Goal: Transaction & Acquisition: Purchase product/service

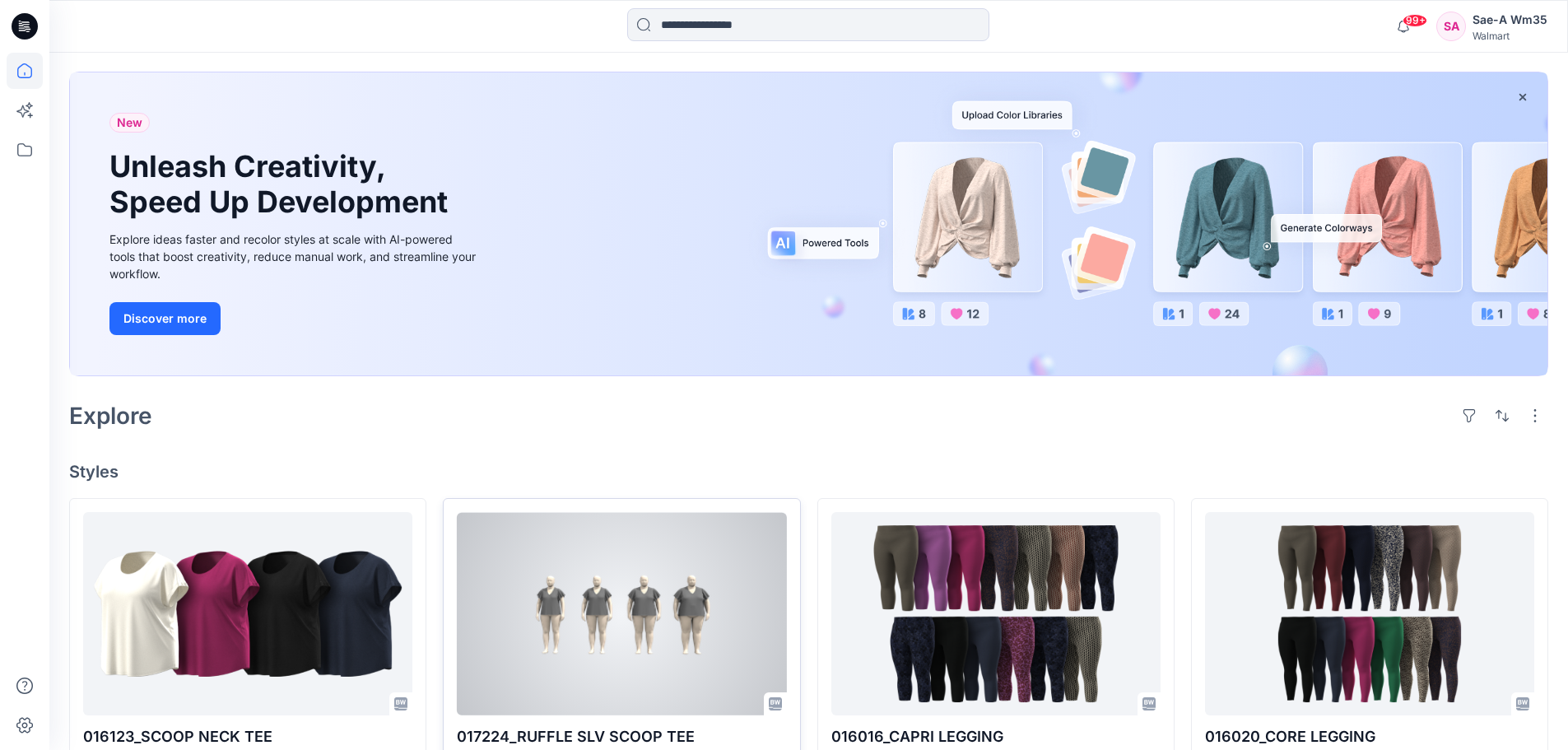
scroll to position [165, 0]
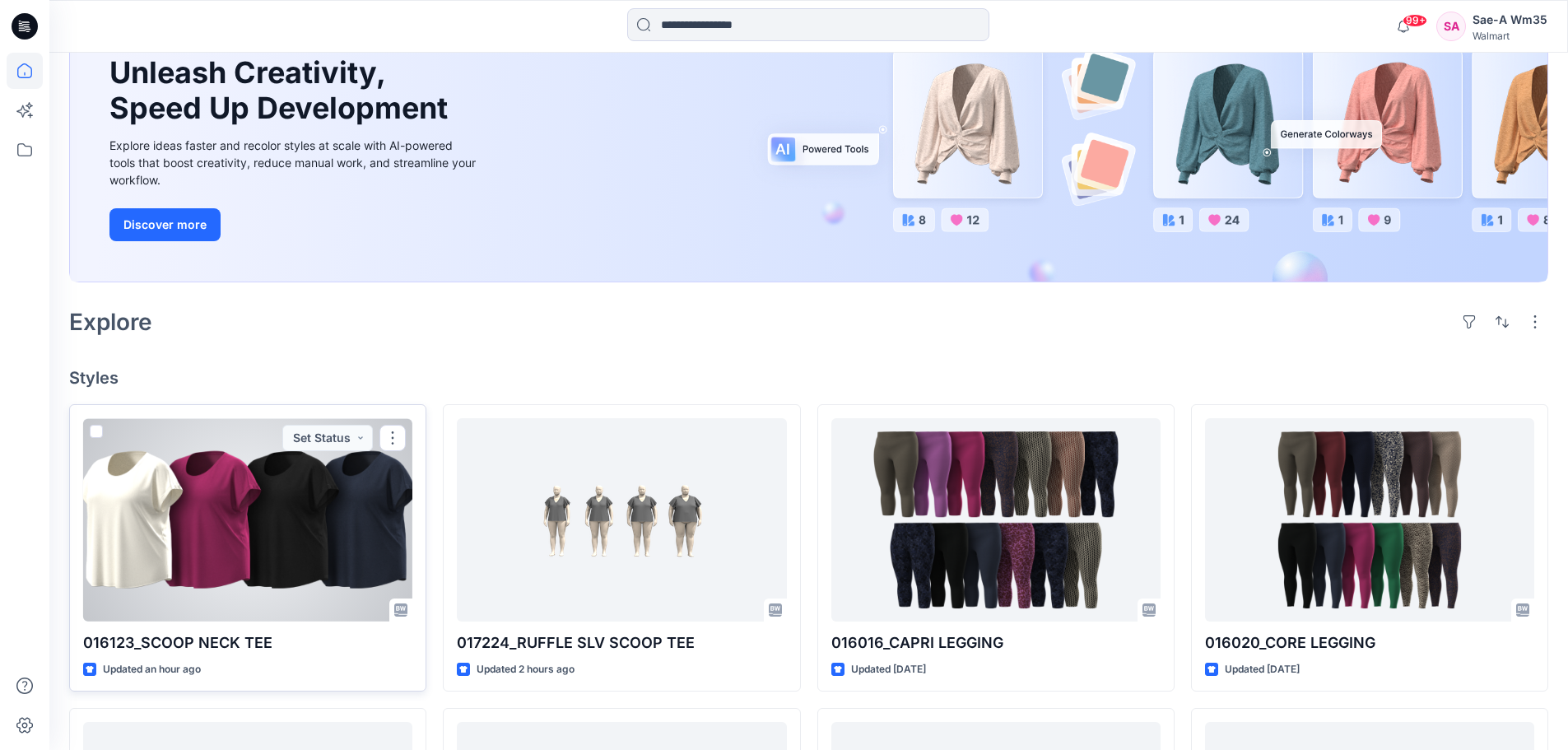
click at [233, 554] on div at bounding box center [247, 520] width 329 height 203
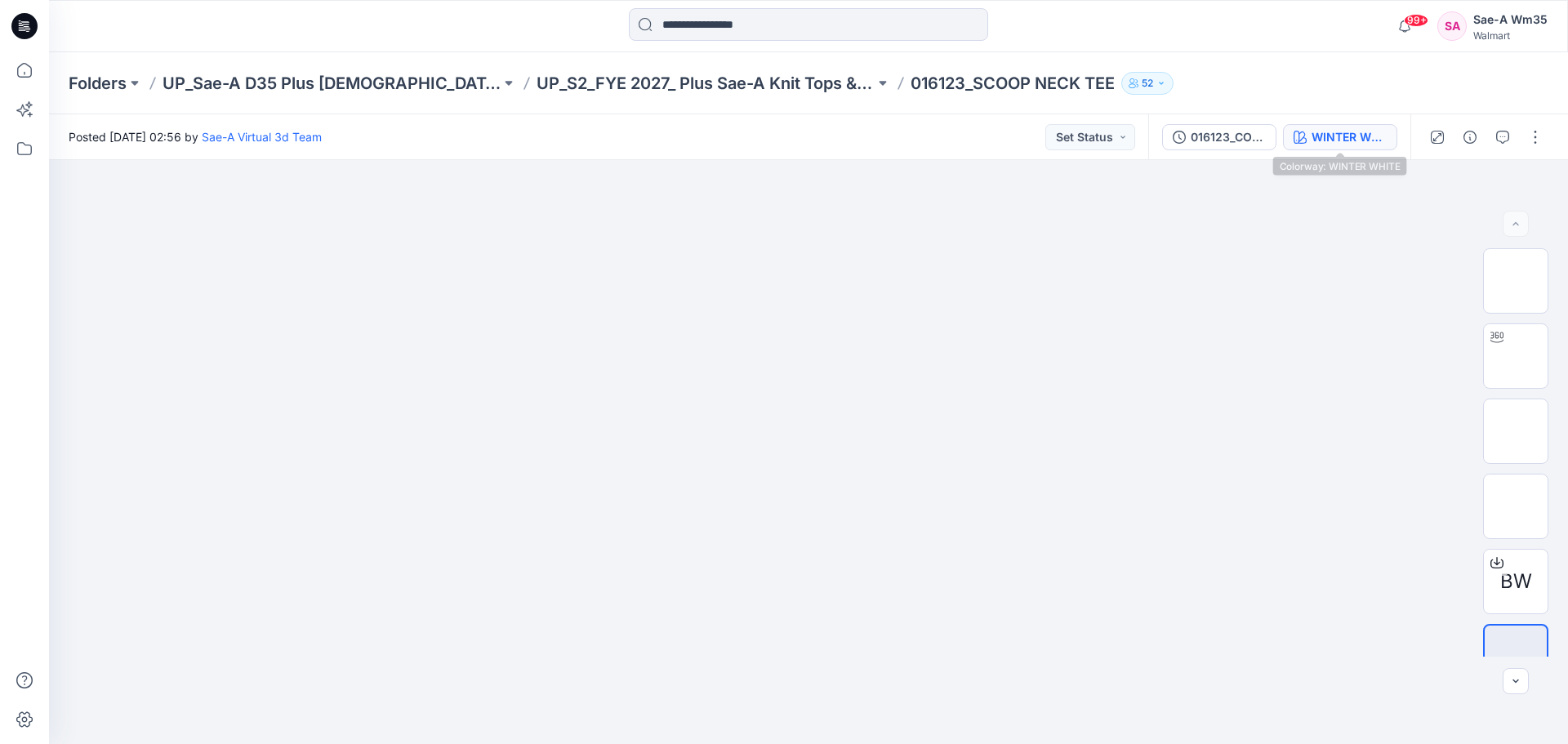
click at [1374, 143] on div "WINTER WHITE" at bounding box center [1349, 137] width 75 height 18
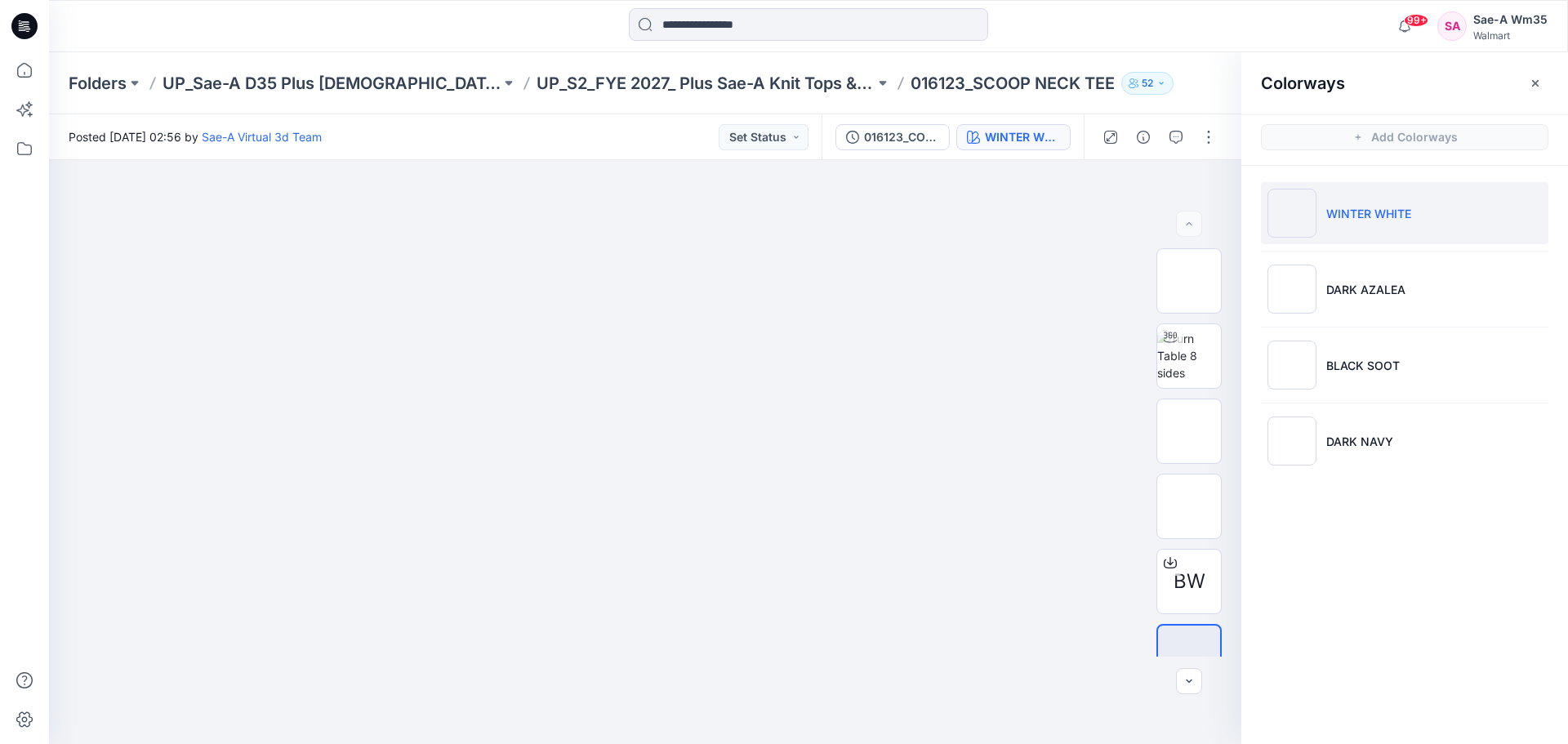
click at [1356, 215] on p "WINTER WHITE" at bounding box center [1369, 214] width 85 height 17
click at [1205, 184] on icon "button" at bounding box center [1205, 187] width 13 height 13
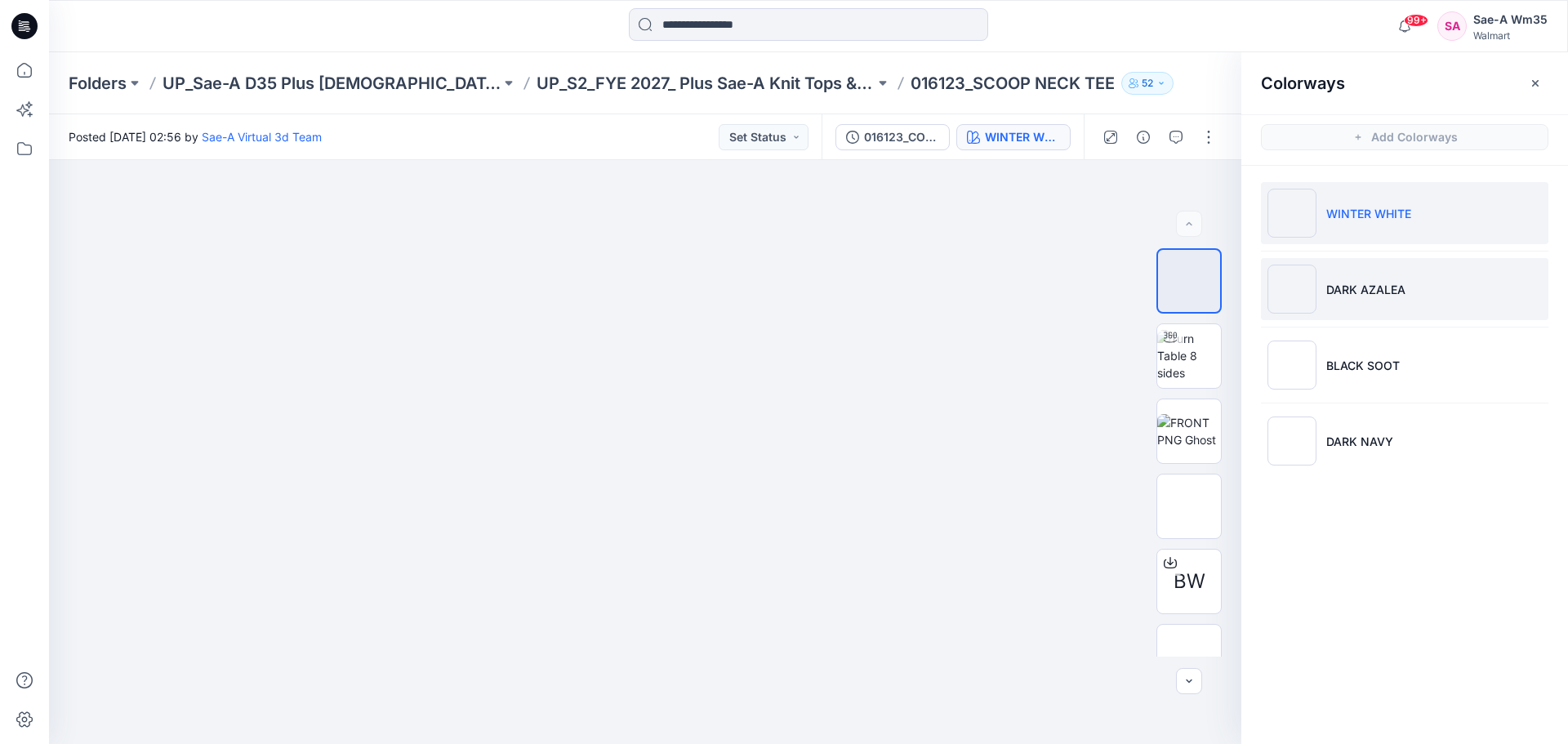
drag, startPoint x: 1359, startPoint y: 292, endPoint x: 1353, endPoint y: 300, distance: 10.0
click at [1359, 292] on p "DARK AZALEA" at bounding box center [1366, 290] width 80 height 17
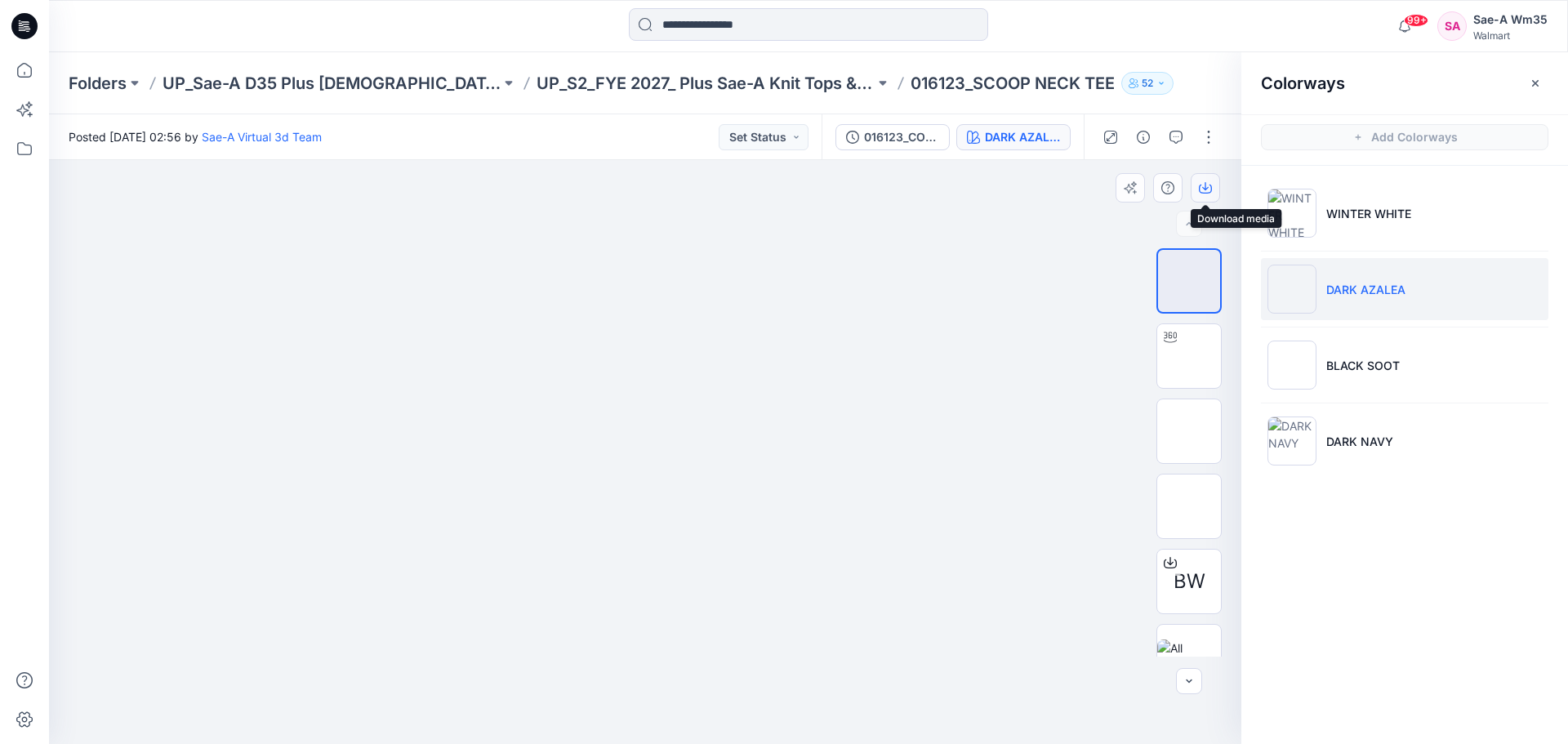
click at [1207, 192] on icon "button" at bounding box center [1205, 189] width 13 height 9
click at [1329, 497] on div "WINTER WHITE DARK AZALEA BLACK SOOT DARK NAVY" at bounding box center [1405, 334] width 327 height 336
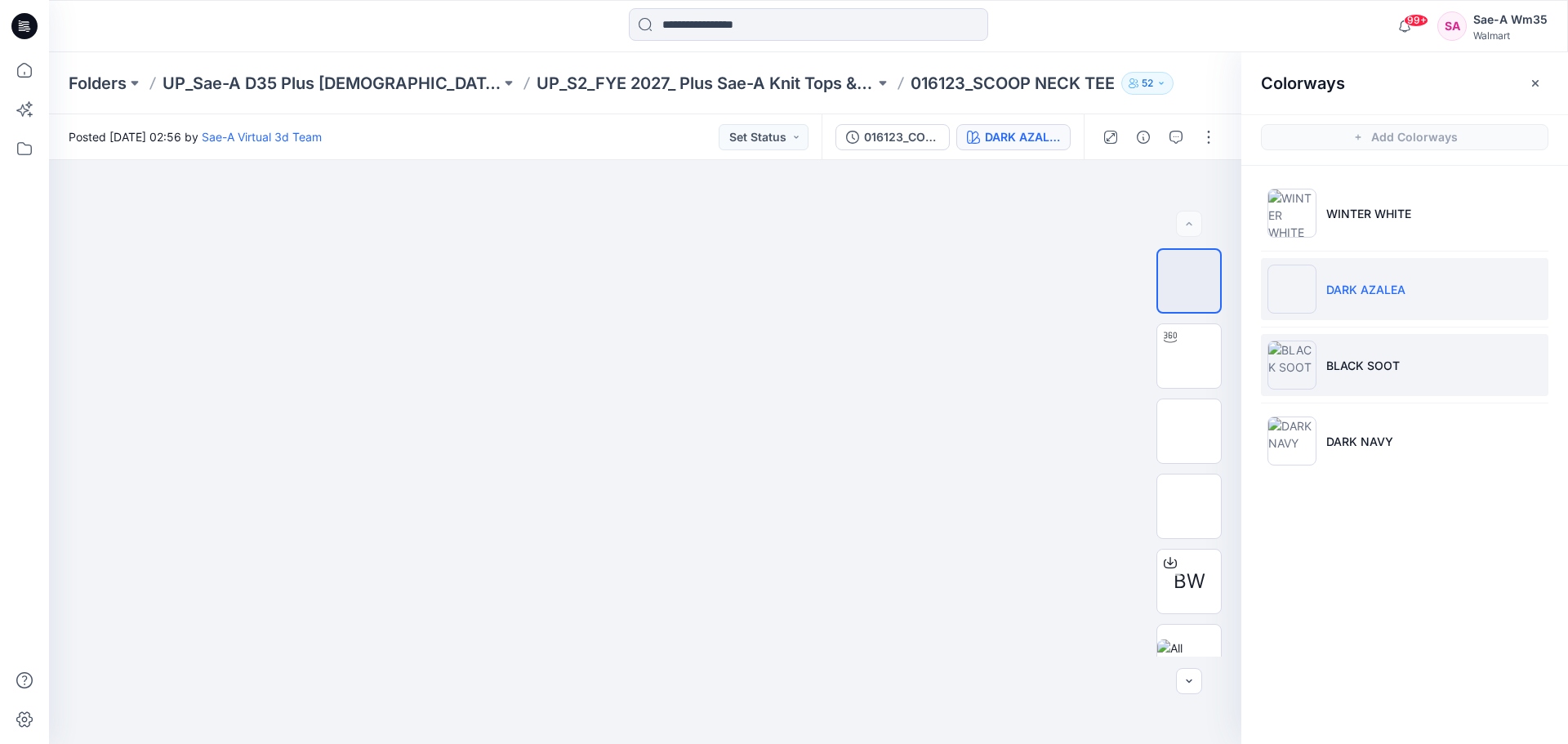
click at [1356, 356] on li "BLACK SOOT" at bounding box center [1405, 365] width 287 height 62
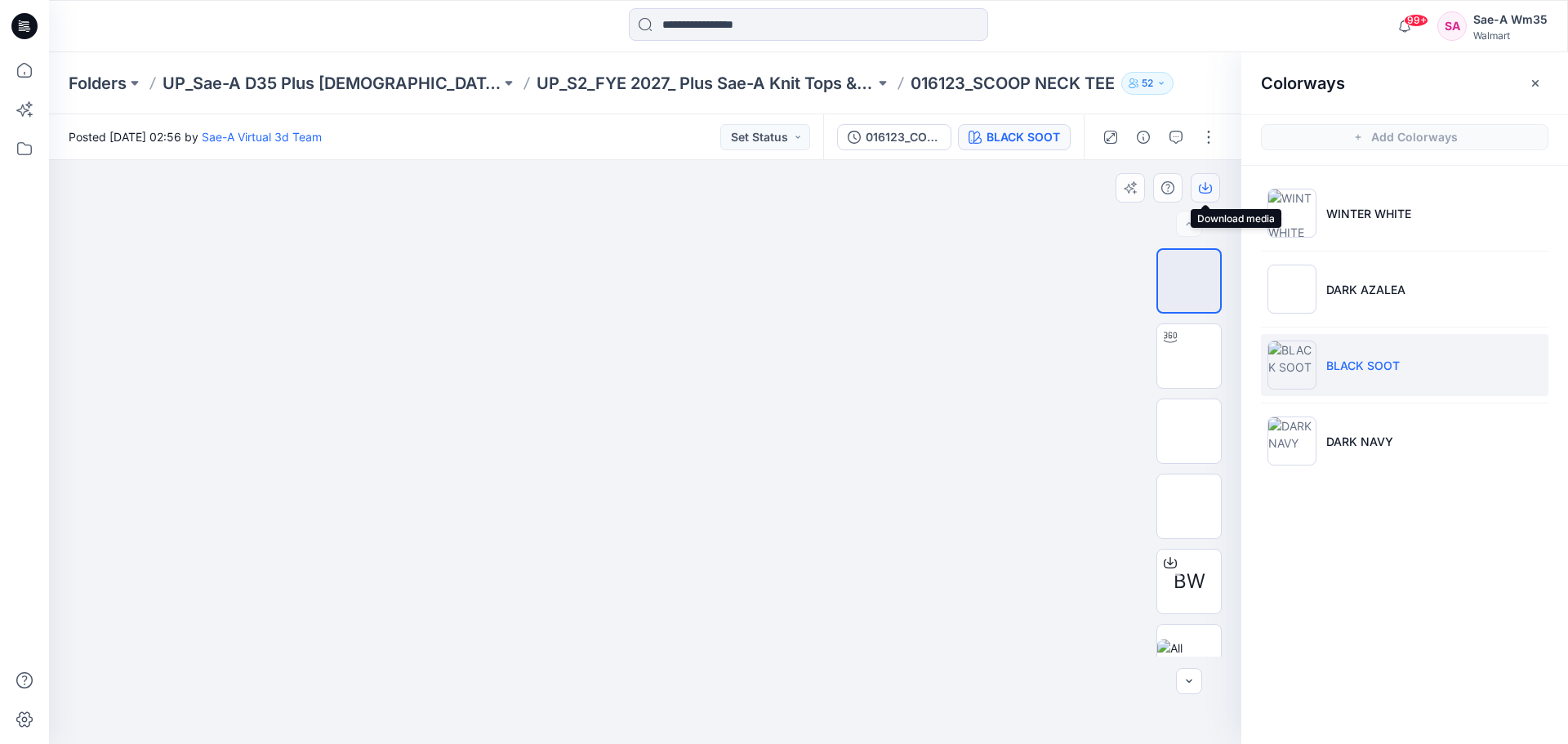
click at [1205, 185] on icon "button" at bounding box center [1205, 186] width 7 height 9
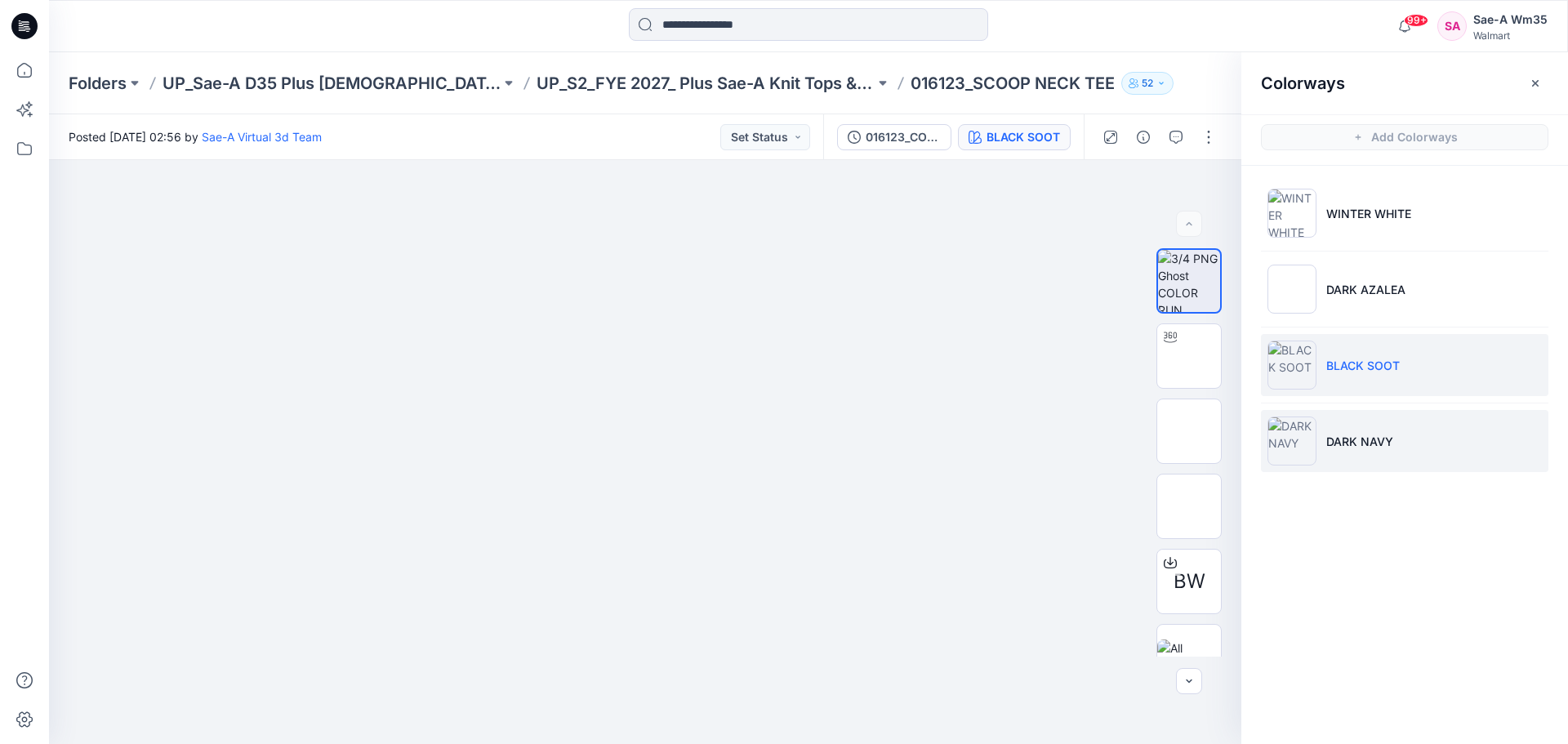
click at [1344, 439] on p "DARK NAVY" at bounding box center [1360, 441] width 67 height 17
click at [1347, 441] on p "DARK NAVY" at bounding box center [1360, 441] width 67 height 17
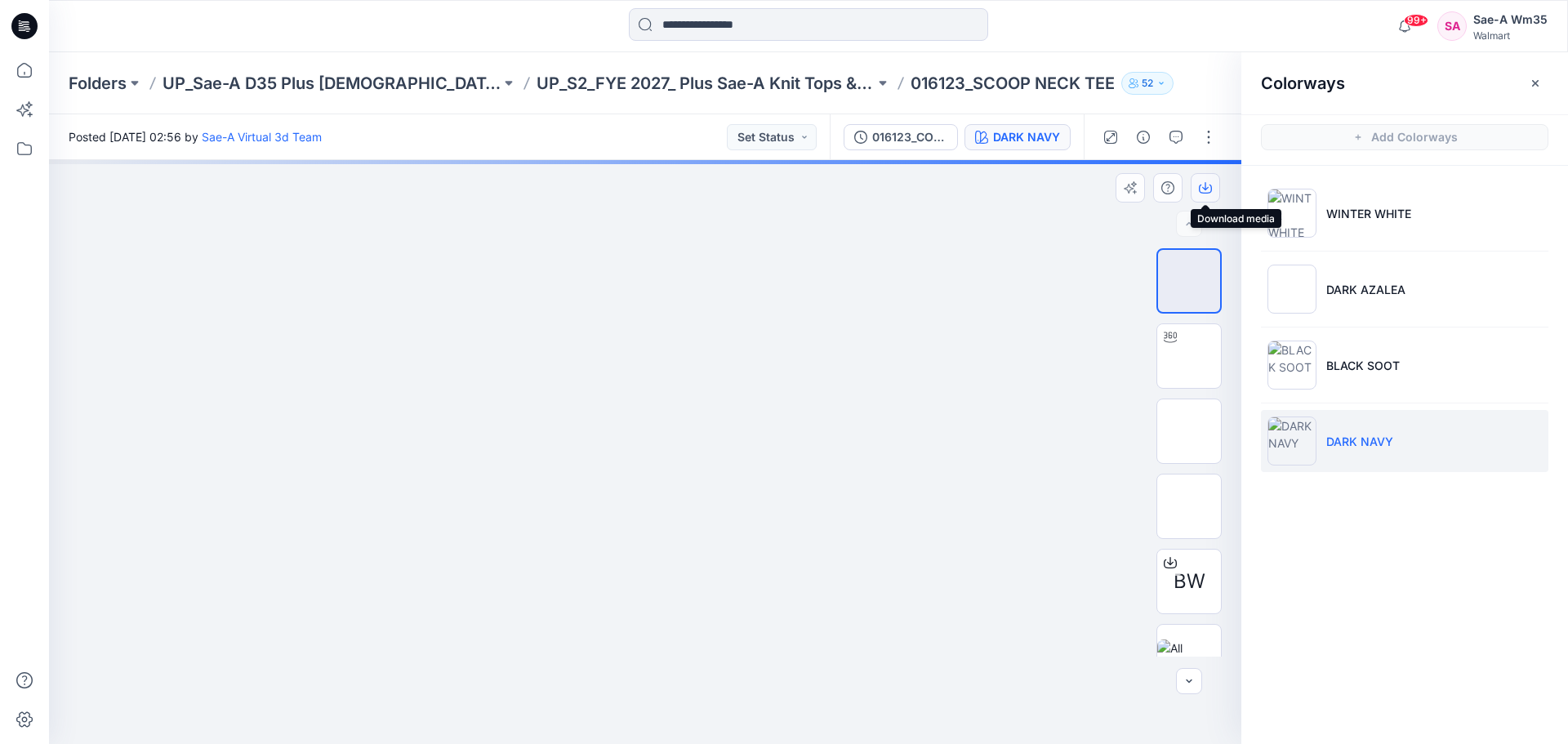
click at [1205, 184] on icon "button" at bounding box center [1205, 186] width 7 height 9
